Goal: Task Accomplishment & Management: Use online tool/utility

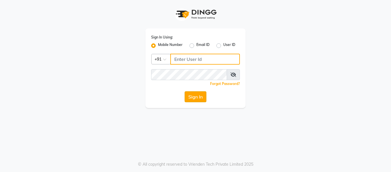
type input "9884040030"
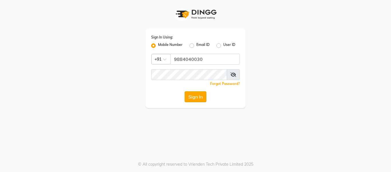
click at [194, 95] on button "Sign In" at bounding box center [196, 96] width 22 height 11
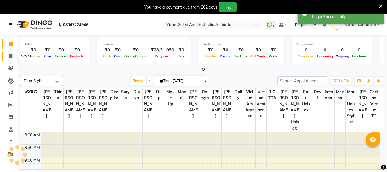
click at [11, 56] on icon at bounding box center [10, 56] width 3 height 4
select select "service"
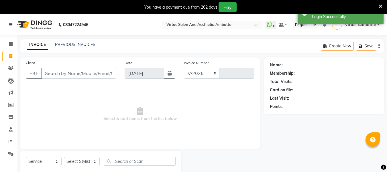
select select "5237"
type input "3193"
click at [66, 44] on link "PREVIOUS INVOICES" at bounding box center [75, 44] width 40 height 5
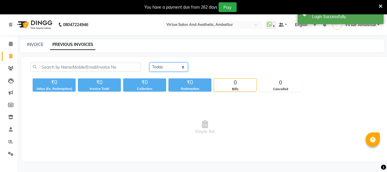
click at [175, 65] on select "Today Yesterday Custom Range" at bounding box center [168, 66] width 38 height 9
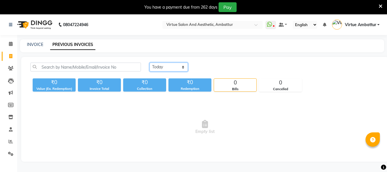
select select "yesterday"
click at [149, 62] on select "Today Yesterday Custom Range" at bounding box center [168, 66] width 38 height 9
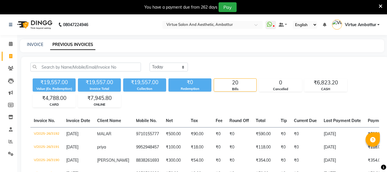
click at [13, 57] on span at bounding box center [11, 56] width 10 height 7
select select "service"
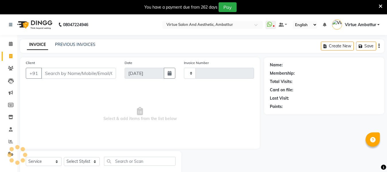
scroll to position [15, 0]
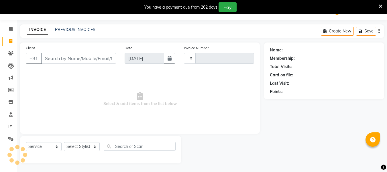
type input "3193"
select select "5237"
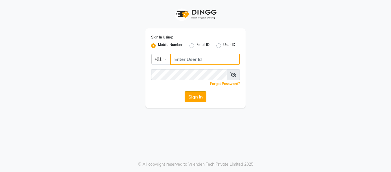
type input "9884040030"
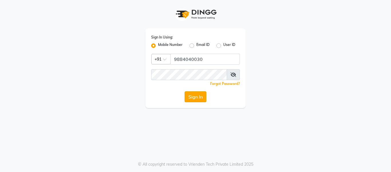
click at [198, 94] on button "Sign In" at bounding box center [196, 96] width 22 height 11
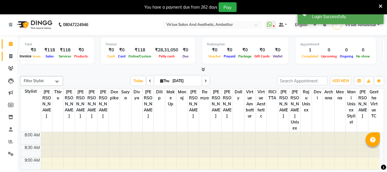
click at [12, 58] on icon at bounding box center [10, 56] width 3 height 4
select select "service"
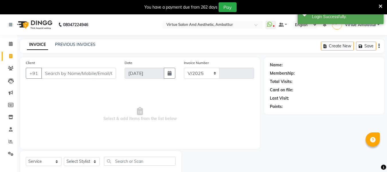
select select "5237"
type input "3194"
click at [59, 74] on input "Client" at bounding box center [78, 73] width 75 height 11
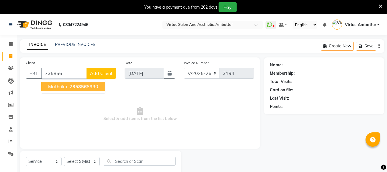
click at [64, 85] on span "mathrika" at bounding box center [57, 86] width 19 height 6
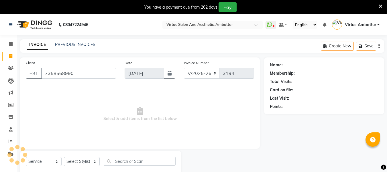
type input "7358568990"
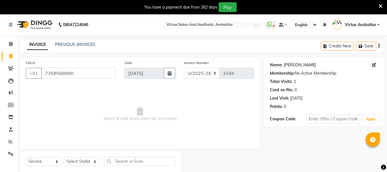
click at [285, 63] on link "Mathrika" at bounding box center [300, 65] width 32 height 6
click at [82, 47] on div "PREVIOUS INVOICES" at bounding box center [75, 45] width 40 height 6
click at [85, 42] on link "PREVIOUS INVOICES" at bounding box center [75, 44] width 40 height 5
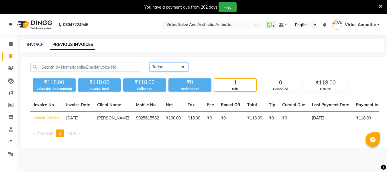
click at [174, 66] on select "Today Yesterday Custom Range" at bounding box center [168, 66] width 38 height 9
select select "range"
click at [149, 62] on select "Today Yesterday Custom Range" at bounding box center [168, 66] width 38 height 9
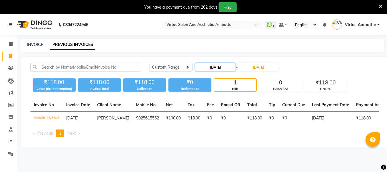
click at [230, 64] on input "04-09-2025" at bounding box center [215, 67] width 40 height 8
select select "9"
select select "2025"
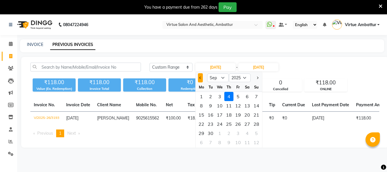
click at [201, 79] on button "Previous month" at bounding box center [200, 77] width 5 height 9
select select "8"
click at [256, 135] on div "31" at bounding box center [256, 132] width 9 height 9
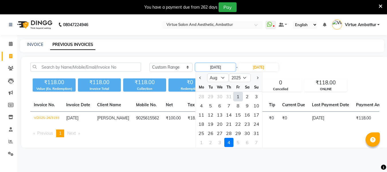
type input "31-08-2025"
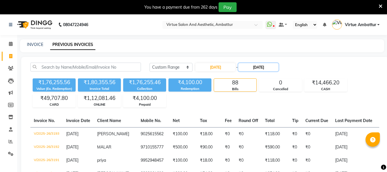
click at [263, 67] on input "04-09-2025" at bounding box center [258, 67] width 40 height 8
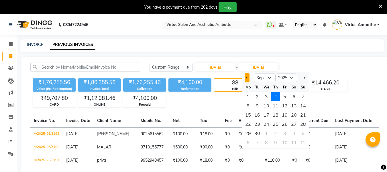
click at [245, 78] on button "Previous month" at bounding box center [247, 77] width 5 height 9
select select "8"
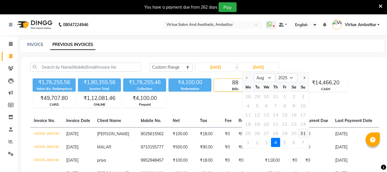
click at [303, 131] on div "31" at bounding box center [302, 132] width 9 height 9
type input "31-08-2025"
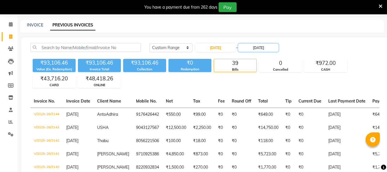
scroll to position [18, 0]
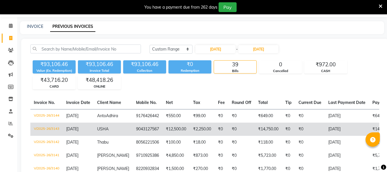
click at [162, 127] on td "9043127567" at bounding box center [148, 128] width 30 height 13
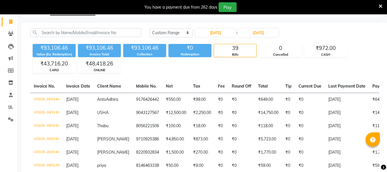
scroll to position [0, 0]
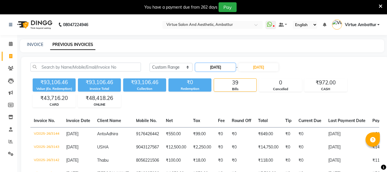
click at [216, 69] on input "31-08-2025" at bounding box center [215, 67] width 40 height 8
select select "8"
select select "2025"
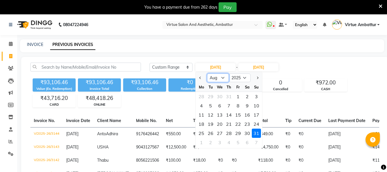
click at [223, 77] on select "Jan Feb Mar Apr May Jun Jul Aug Sep Oct Nov Dec" at bounding box center [218, 77] width 22 height 9
select select "7"
click at [207, 73] on select "Jan Feb Mar Apr May Jun Jul Aug Sep Oct Nov Dec" at bounding box center [218, 77] width 22 height 9
click at [209, 97] on div "1" at bounding box center [210, 96] width 9 height 9
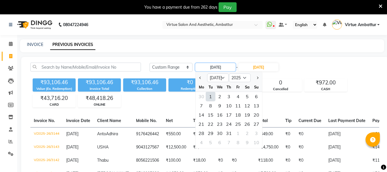
type input "01-07-2025"
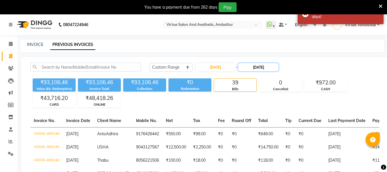
click at [265, 66] on input "31-08-2025" at bounding box center [258, 67] width 40 height 8
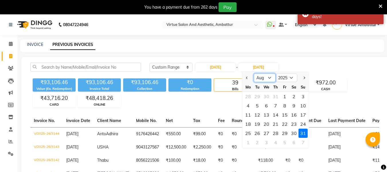
click at [270, 76] on select "Jul Aug Sep Oct Nov Dec" at bounding box center [265, 77] width 22 height 9
select select "7"
click at [254, 73] on select "Jul Aug Sep Oct Nov Dec" at bounding box center [265, 77] width 22 height 9
click at [268, 134] on div "30" at bounding box center [266, 132] width 9 height 9
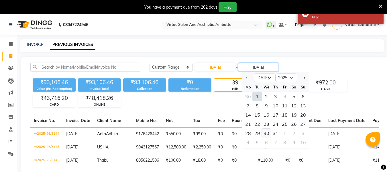
type input "[DATE]"
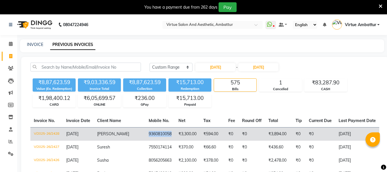
drag, startPoint x: 131, startPoint y: 136, endPoint x: 157, endPoint y: 135, distance: 26.1
click at [157, 135] on td "9360810058" at bounding box center [160, 133] width 30 height 13
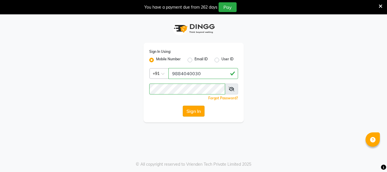
click at [192, 114] on button "Sign In" at bounding box center [194, 110] width 22 height 11
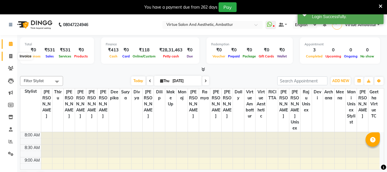
click at [10, 57] on icon at bounding box center [10, 56] width 3 height 4
select select "5237"
select select "service"
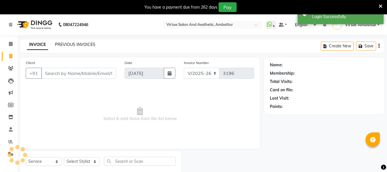
click at [74, 46] on link "PREVIOUS INVOICES" at bounding box center [75, 44] width 40 height 5
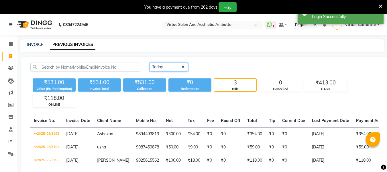
click at [172, 67] on select "Today Yesterday Custom Range" at bounding box center [168, 66] width 38 height 9
select select "range"
click at [149, 62] on select "Today Yesterday Custom Range" at bounding box center [168, 66] width 38 height 9
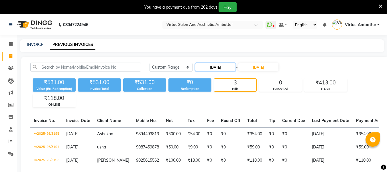
click at [223, 70] on input "04-09-2025" at bounding box center [215, 67] width 40 height 8
select select "9"
select select "2025"
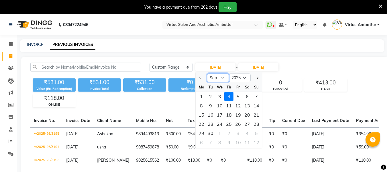
click at [223, 77] on select "Jan Feb Mar Apr May Jun Jul Aug Sep Oct Nov Dec" at bounding box center [218, 77] width 22 height 9
select select "7"
click at [207, 73] on select "Jan Feb Mar Apr May Jun Jul Aug Sep Oct Nov Dec" at bounding box center [218, 77] width 22 height 9
click at [213, 96] on div "1" at bounding box center [210, 96] width 9 height 9
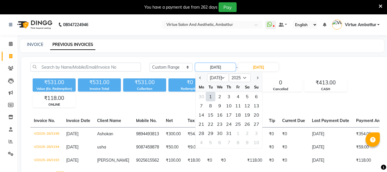
type input "01-07-2025"
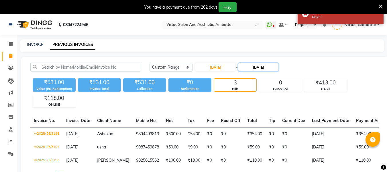
click at [261, 67] on input "04-09-2025" at bounding box center [258, 67] width 40 height 8
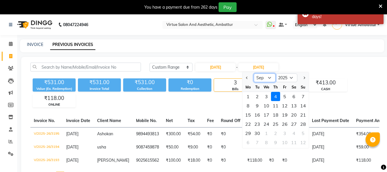
click at [269, 76] on select "Jul Aug Sep Oct Nov Dec" at bounding box center [265, 77] width 22 height 9
select select "7"
click at [254, 73] on select "Jul Aug Sep Oct Nov Dec" at bounding box center [265, 77] width 22 height 9
click at [274, 134] on div "31" at bounding box center [275, 132] width 9 height 9
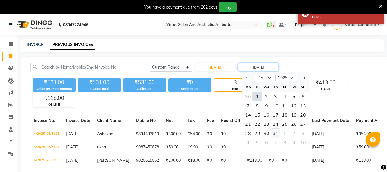
type input "31-07-2025"
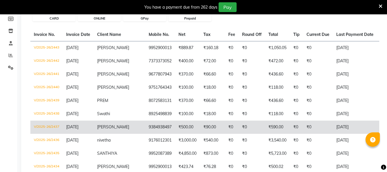
scroll to position [115, 0]
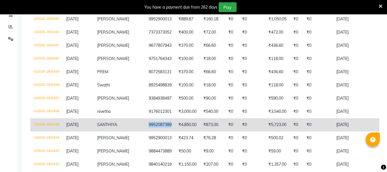
copy td "9952087389"
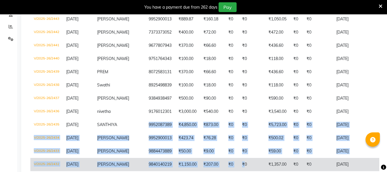
drag, startPoint x: 130, startPoint y: 125, endPoint x: 232, endPoint y: 168, distance: 110.5
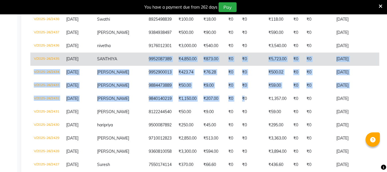
scroll to position [265, 0]
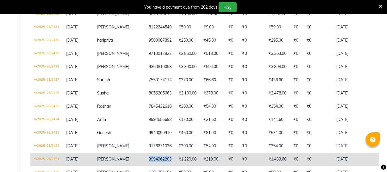
copy td "9994962203"
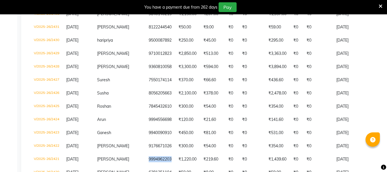
scroll to position [269, 0]
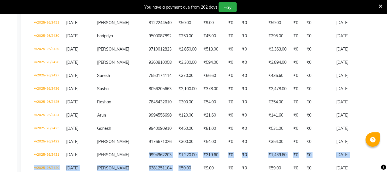
drag, startPoint x: 131, startPoint y: 162, endPoint x: 209, endPoint y: 185, distance: 81.6
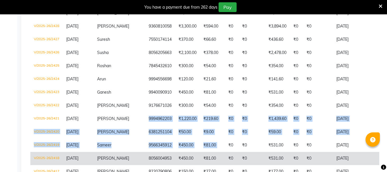
scroll to position [298, 0]
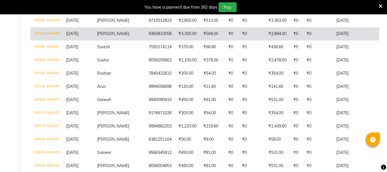
click at [150, 34] on td "9360810058" at bounding box center [160, 33] width 30 height 13
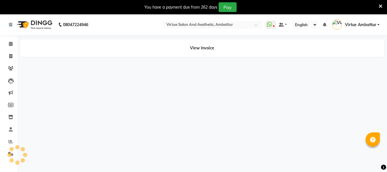
select select "en"
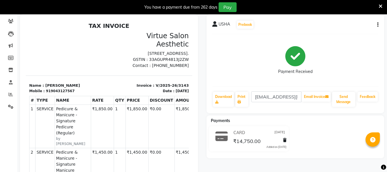
scroll to position [37, 0]
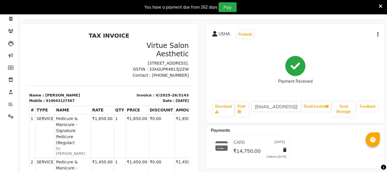
click at [151, 60] on p "No 67/B , North Park Street,Secretariat colony, Venkatapuram, Ambattur Chennai …" at bounding box center [151, 63] width 76 height 6
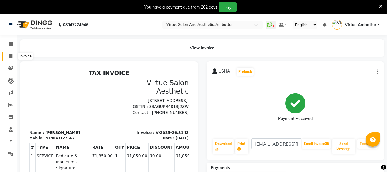
click at [11, 58] on span at bounding box center [11, 56] width 10 height 7
select select "service"
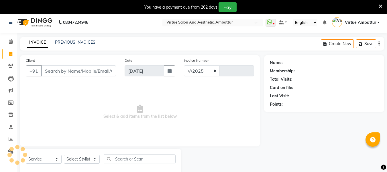
select select "5237"
type input "3194"
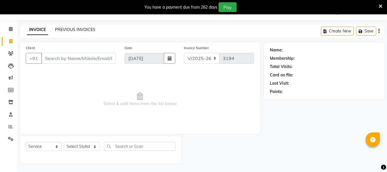
click at [76, 27] on link "PREVIOUS INVOICES" at bounding box center [75, 29] width 40 height 5
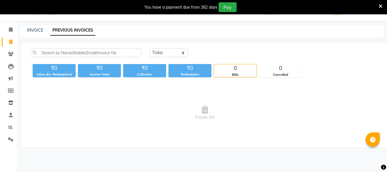
scroll to position [14, 0]
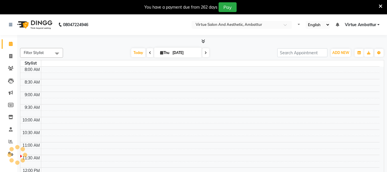
select select "en"
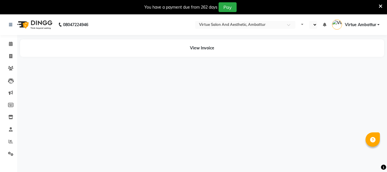
select select "en"
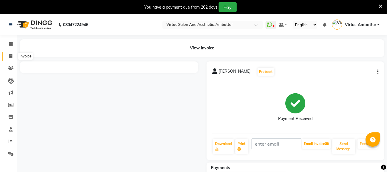
click at [13, 58] on span at bounding box center [11, 56] width 10 height 7
select select "service"
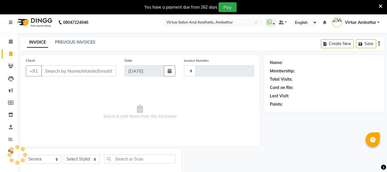
type input "3194"
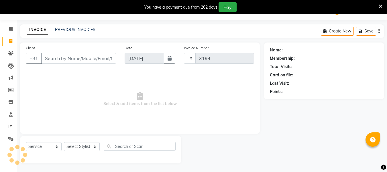
select select "5237"
click at [77, 28] on link "PREVIOUS INVOICES" at bounding box center [75, 29] width 40 height 5
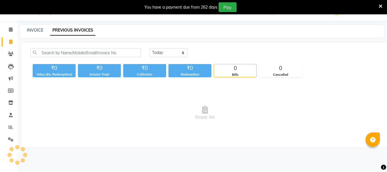
scroll to position [14, 0]
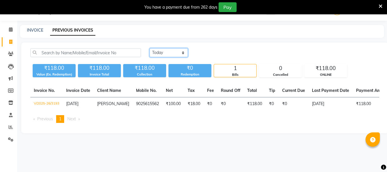
click at [155, 48] on select "Today Yesterday Custom Range" at bounding box center [168, 52] width 38 height 9
click at [149, 48] on select "Today Yesterday Custom Range" at bounding box center [168, 52] width 38 height 9
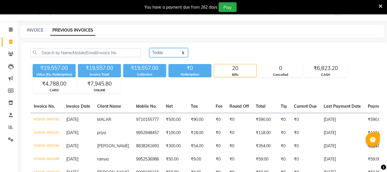
click at [156, 51] on select "Today Yesterday Custom Range" at bounding box center [168, 52] width 38 height 9
select select "range"
click at [149, 48] on select "Today Yesterday Custom Range" at bounding box center [168, 52] width 38 height 9
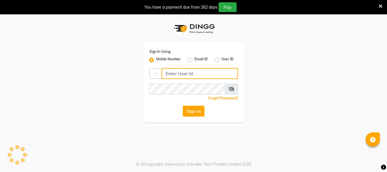
type input "9884040030"
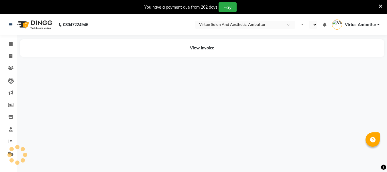
select select "en"
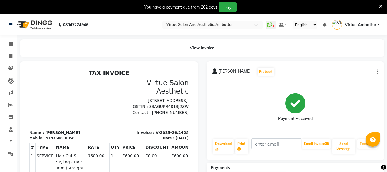
click at [52, 140] on div "919360810058" at bounding box center [60, 137] width 29 height 5
copy div "919360810058"
